Goal: Transaction & Acquisition: Download file/media

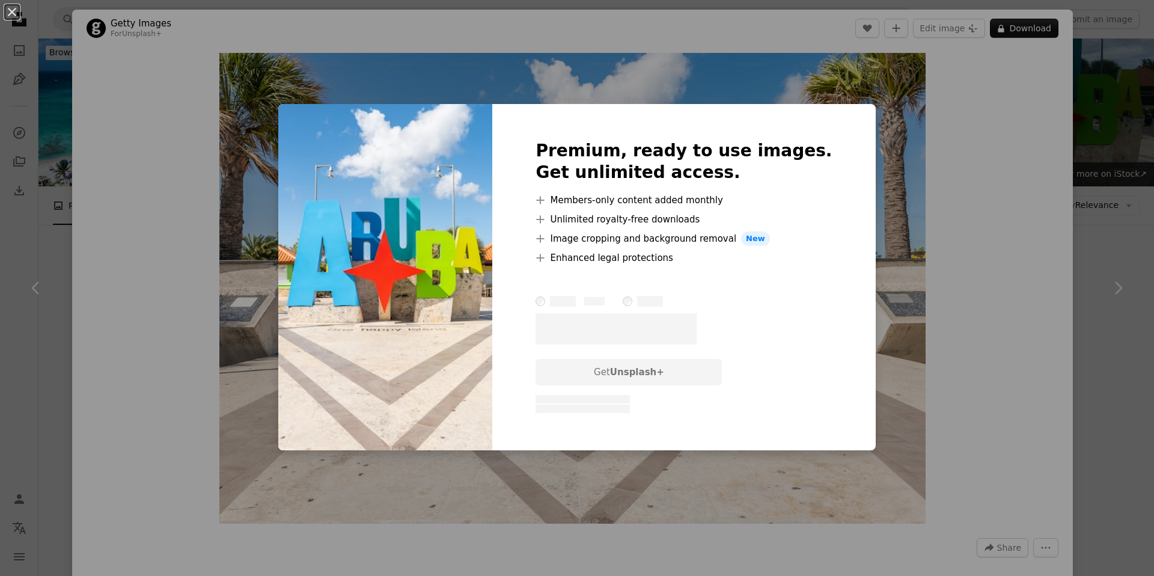
scroll to position [15030, 0]
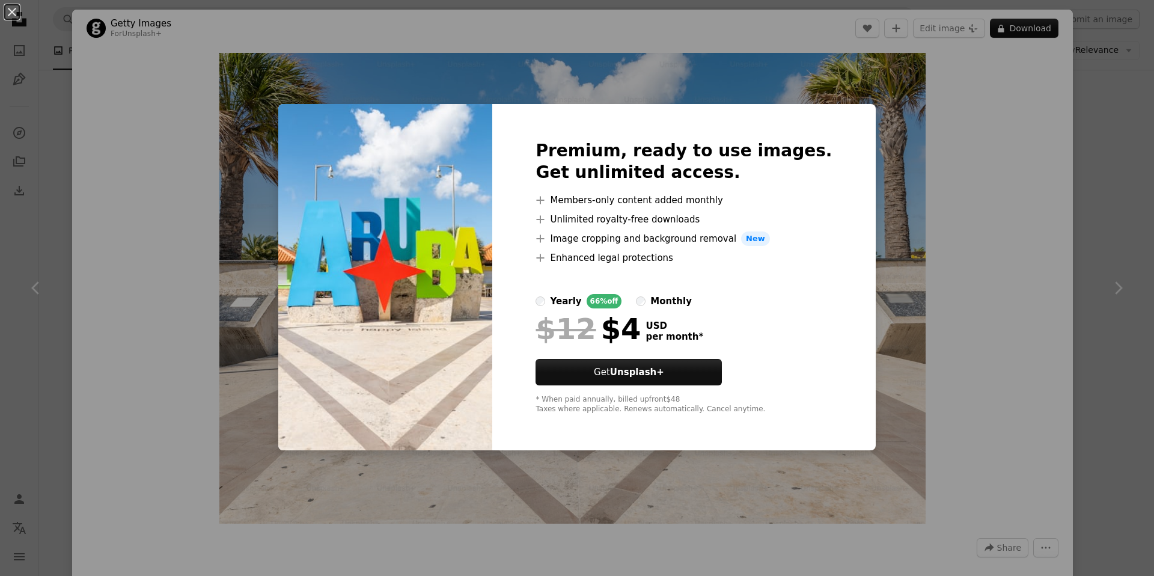
click at [184, 236] on div "An X shape Premium, ready to use images. Get unlimited access. A plus sign Memb…" at bounding box center [577, 288] width 1154 height 576
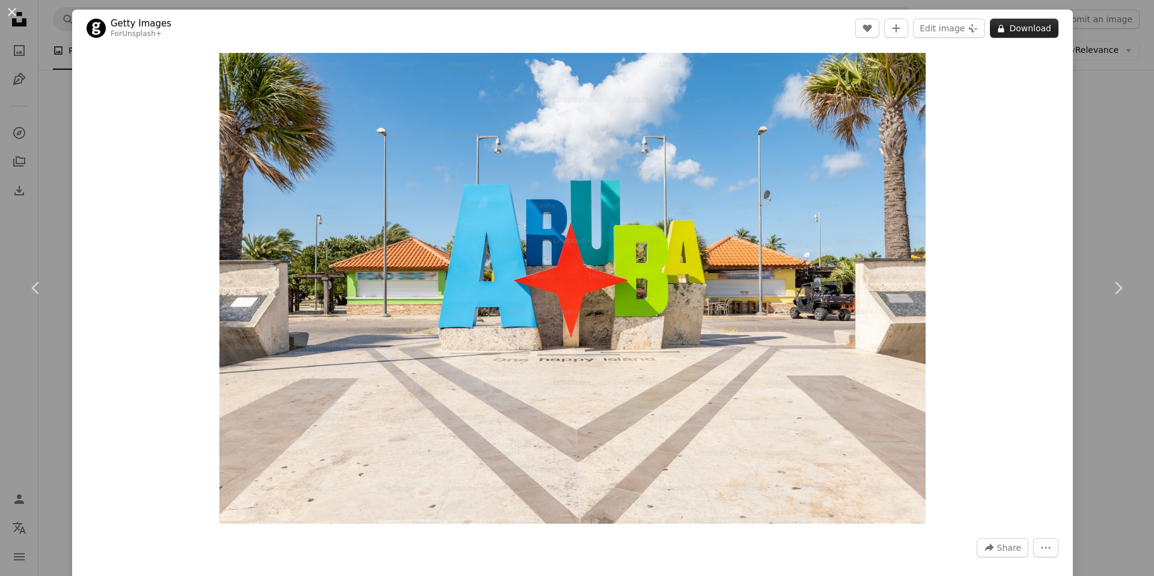
click at [1021, 32] on button "A lock Download" at bounding box center [1024, 28] width 68 height 19
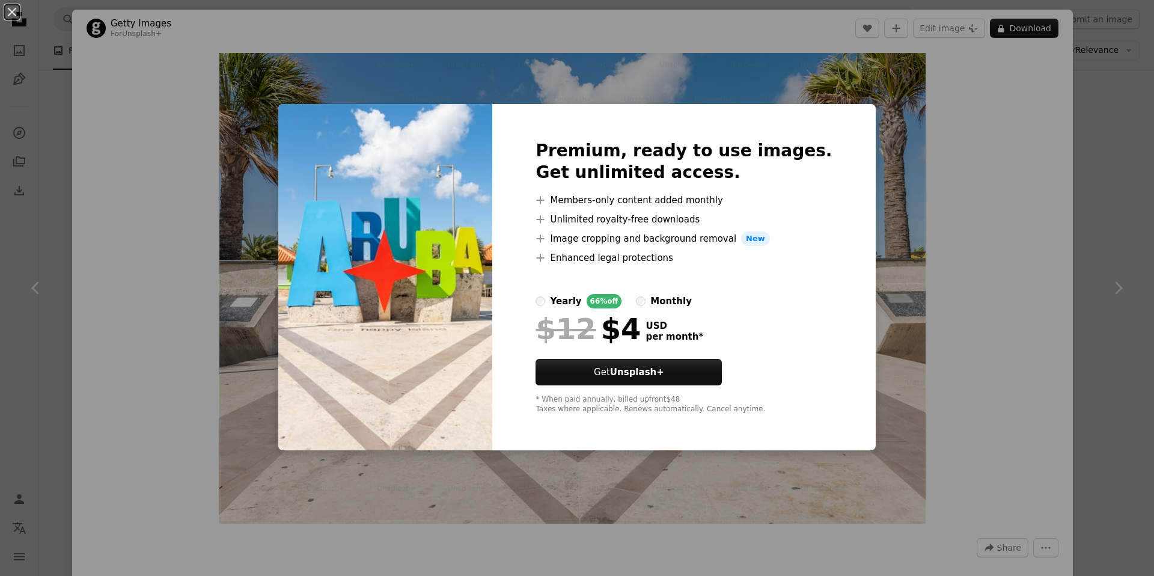
click at [336, 95] on div "An X shape Premium, ready to use images. Get unlimited access. A plus sign Memb…" at bounding box center [577, 288] width 1154 height 576
